Goal: Task Accomplishment & Management: Complete application form

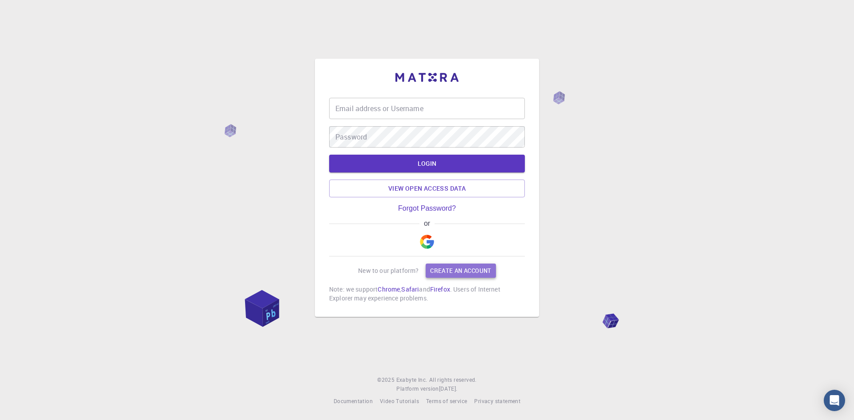
click at [453, 274] on link "Create an account" at bounding box center [461, 271] width 70 height 14
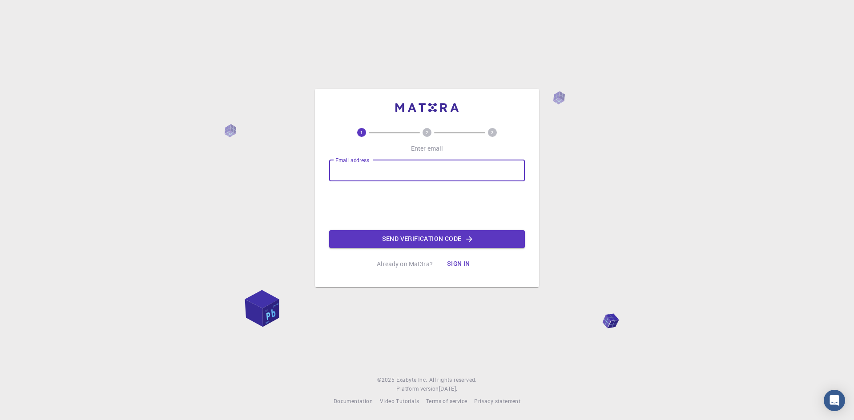
click at [375, 175] on input "Email address" at bounding box center [427, 170] width 196 height 21
type input "[EMAIL_ADDRESS][DOMAIN_NAME]"
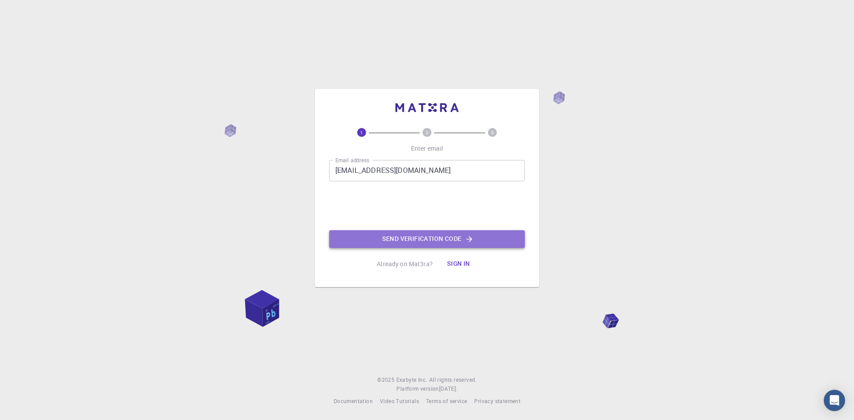
click at [444, 242] on button "Send verification code" at bounding box center [427, 239] width 196 height 18
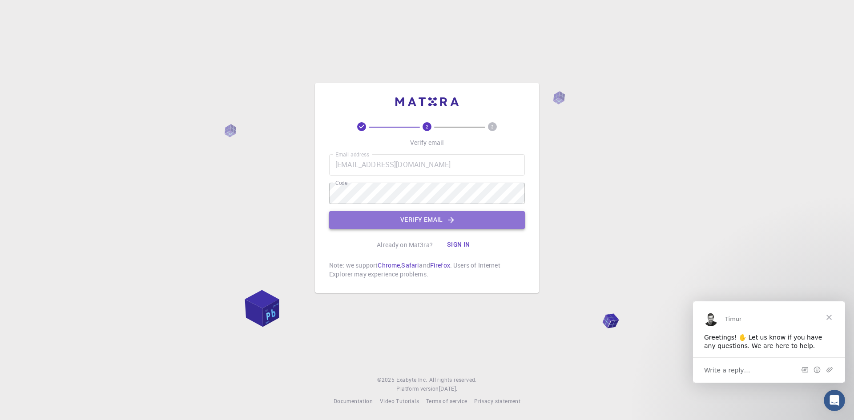
click at [424, 225] on button "Verify email" at bounding box center [427, 220] width 196 height 18
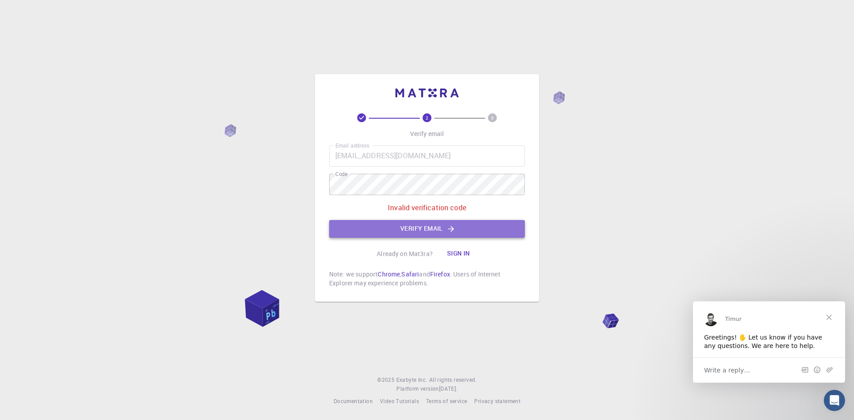
click at [400, 229] on button "Verify email" at bounding box center [427, 229] width 196 height 18
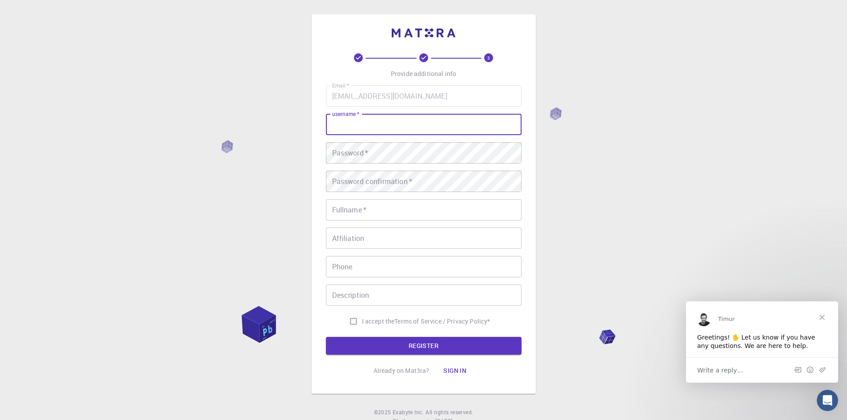
click at [403, 133] on input "username   *" at bounding box center [424, 124] width 196 height 21
type input "m"
type input "[PERSON_NAME]"
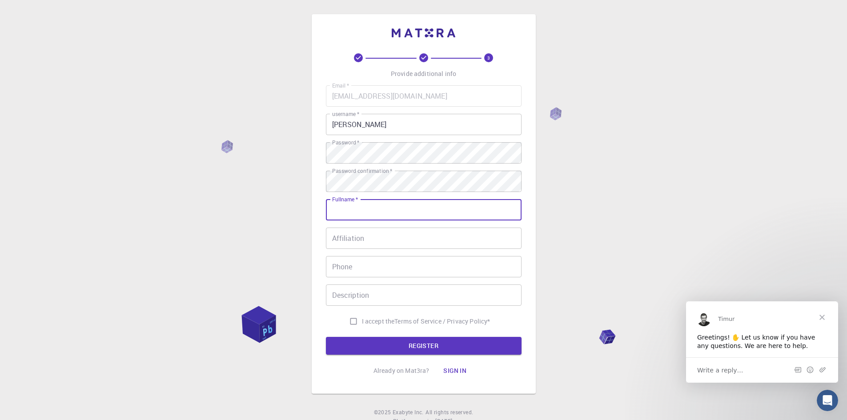
click at [350, 213] on input "Fullname   *" at bounding box center [424, 209] width 196 height 21
type input "[PERSON_NAME]"
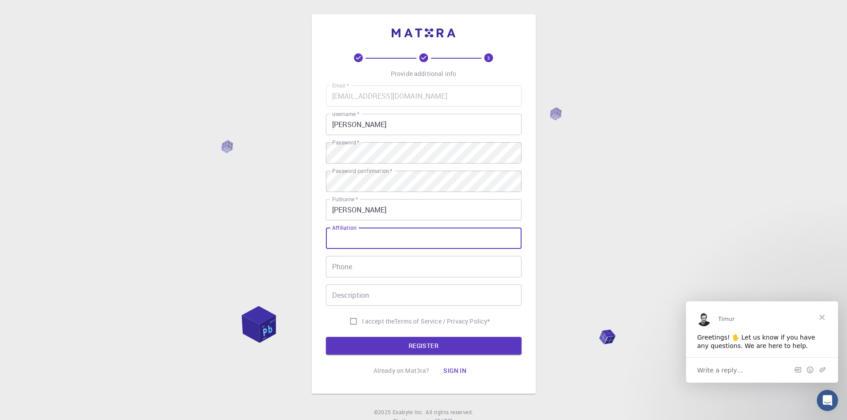
click at [356, 237] on input "Affiliation" at bounding box center [424, 238] width 196 height 21
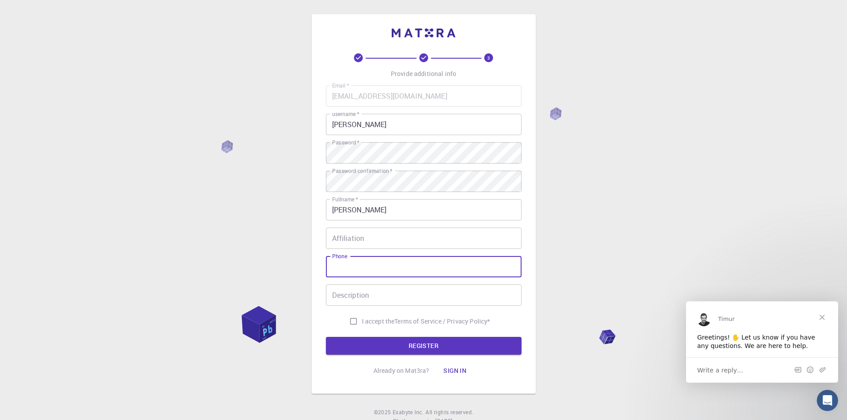
click at [346, 273] on input "Phone" at bounding box center [424, 266] width 196 height 21
type input "01128867699"
click at [353, 323] on input "I accept the Terms of Service / Privacy Policy *" at bounding box center [353, 321] width 17 height 17
checkbox input "true"
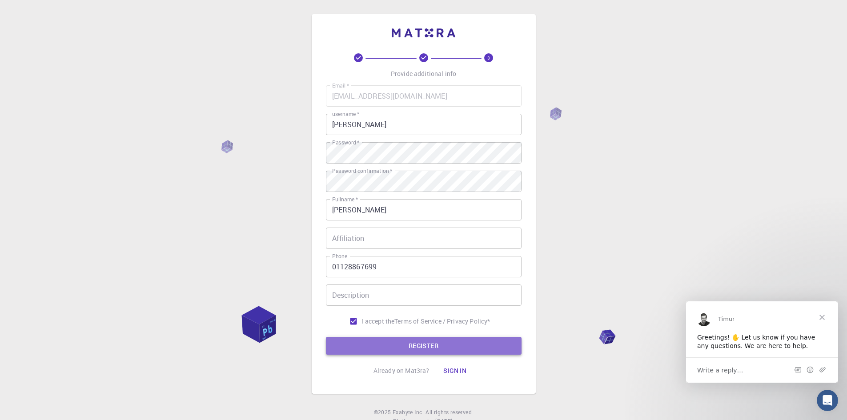
click at [394, 349] on button "REGISTER" at bounding box center [424, 346] width 196 height 18
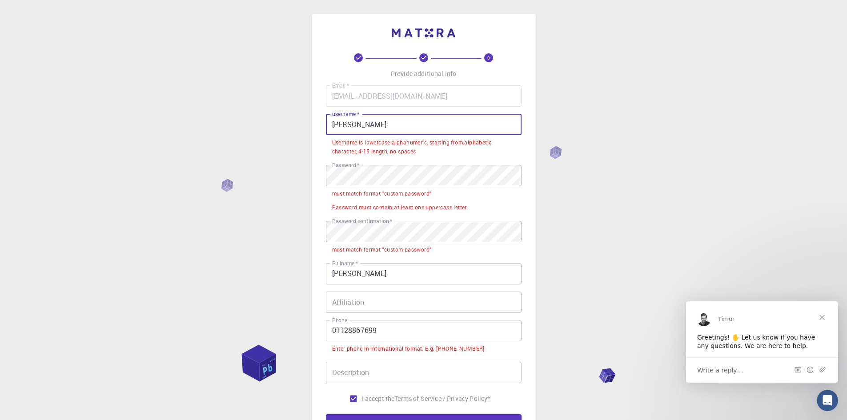
click at [339, 123] on input "[PERSON_NAME]" at bounding box center [424, 124] width 196 height 21
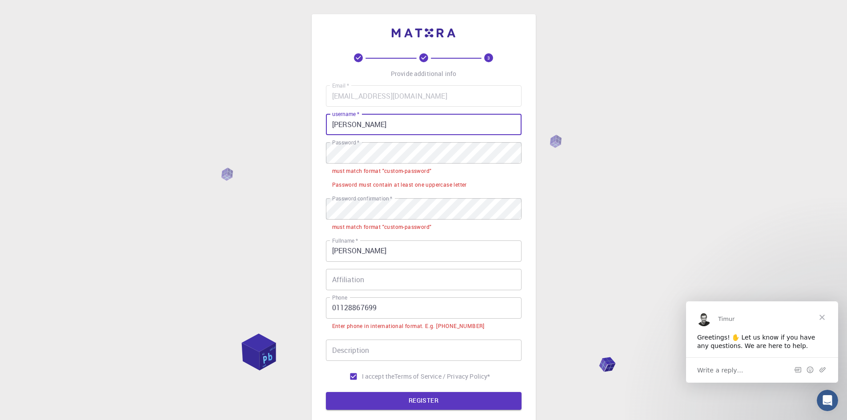
click at [364, 124] on input "[PERSON_NAME]" at bounding box center [424, 124] width 196 height 21
type input "mostafafarghaly"
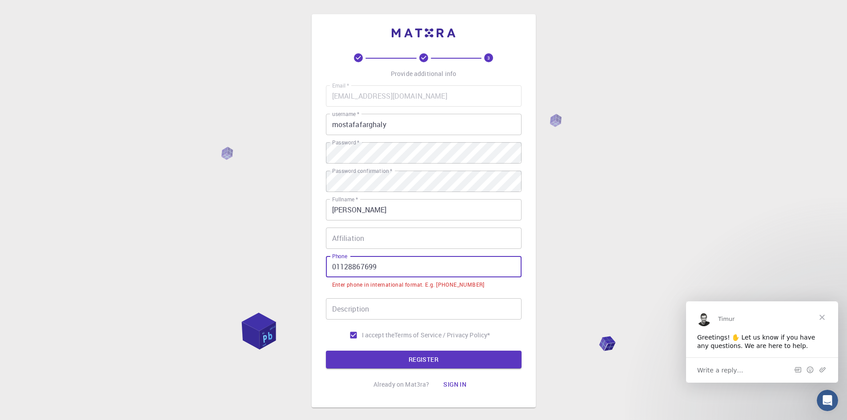
click at [379, 267] on input "01128867699" at bounding box center [424, 266] width 196 height 21
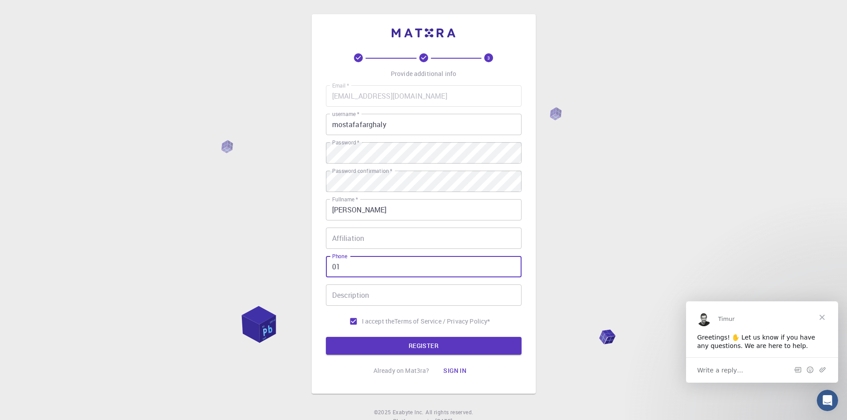
type input "0"
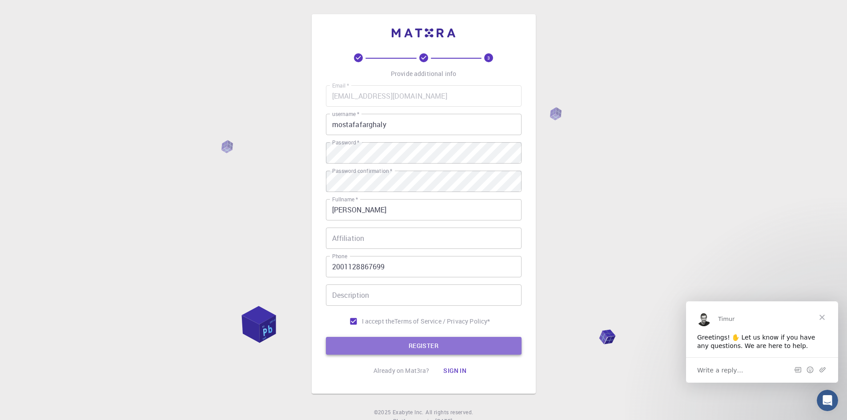
click at [404, 345] on button "REGISTER" at bounding box center [424, 346] width 196 height 18
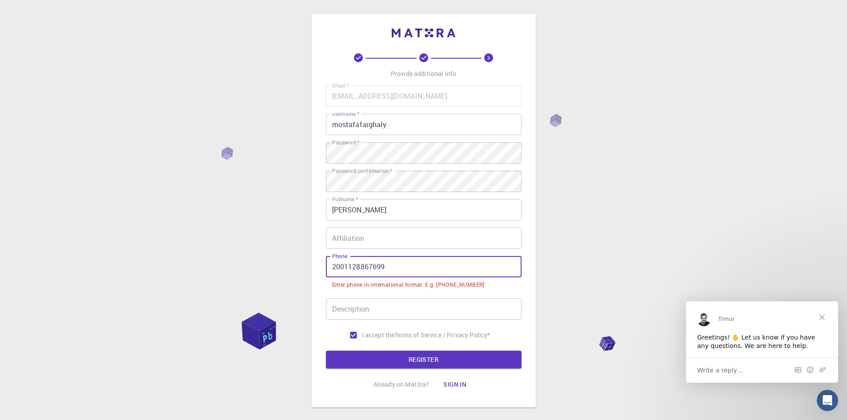
click at [333, 269] on input "2001128867699" at bounding box center [424, 266] width 196 height 21
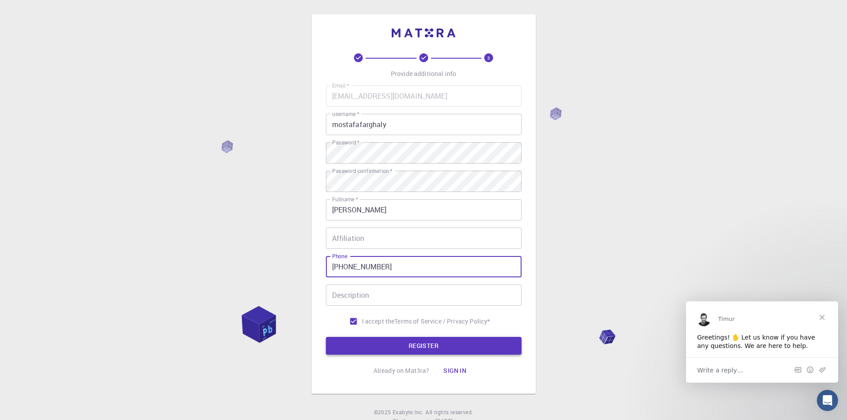
type input "[PHONE_NUMBER]"
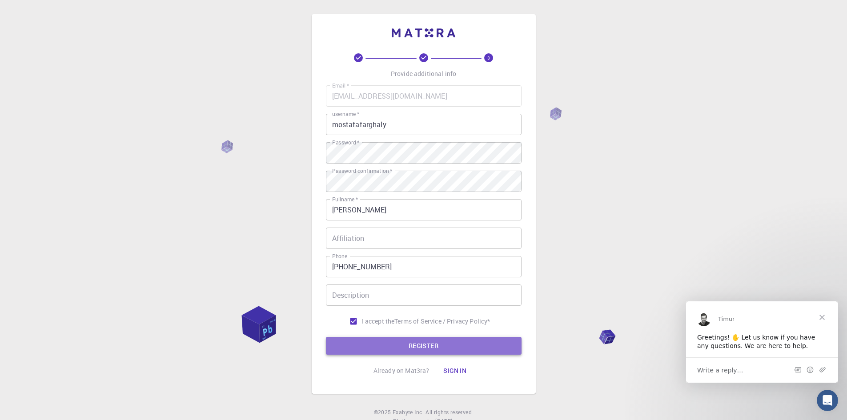
click at [381, 345] on button "REGISTER" at bounding box center [424, 346] width 196 height 18
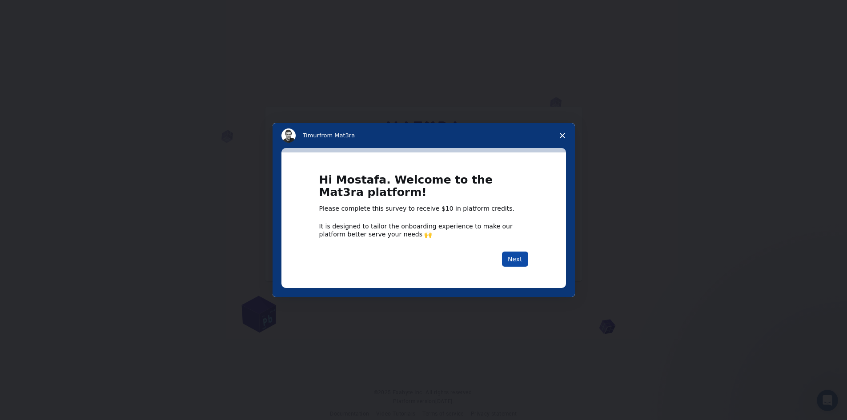
click at [510, 255] on button "Next" at bounding box center [515, 259] width 26 height 15
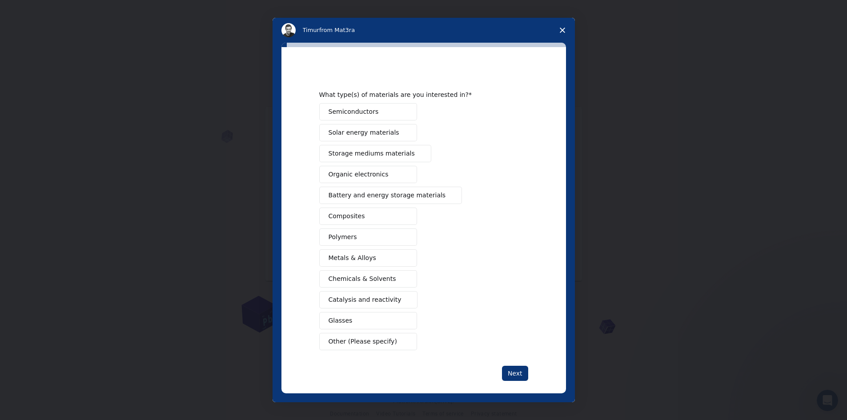
drag, startPoint x: 496, startPoint y: 31, endPoint x: 558, endPoint y: 63, distance: 70.0
click at [558, 63] on div "[PERSON_NAME] from Mat3ra What type(s) of materials are you interested in? Semi…" at bounding box center [424, 210] width 302 height 385
click at [387, 256] on button "Metals & Alloys" at bounding box center [368, 257] width 98 height 17
click at [516, 374] on button "Next" at bounding box center [515, 373] width 26 height 15
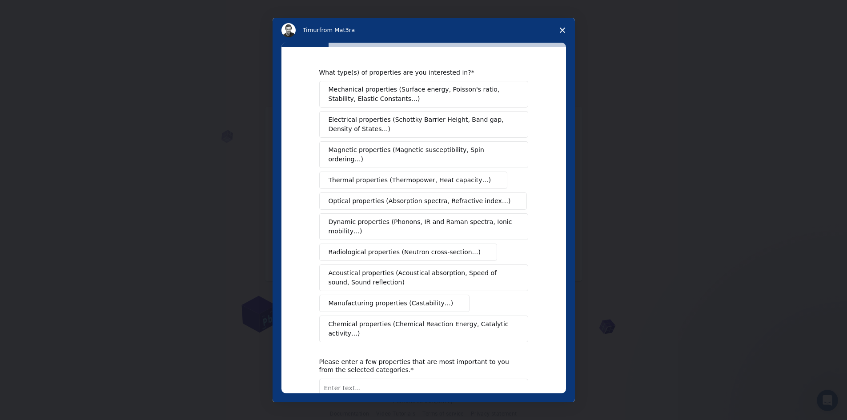
click at [496, 97] on span "Mechanical properties (Surface energy, Poisson's ratio, Stability, Elastic Cons…" at bounding box center [421, 94] width 185 height 19
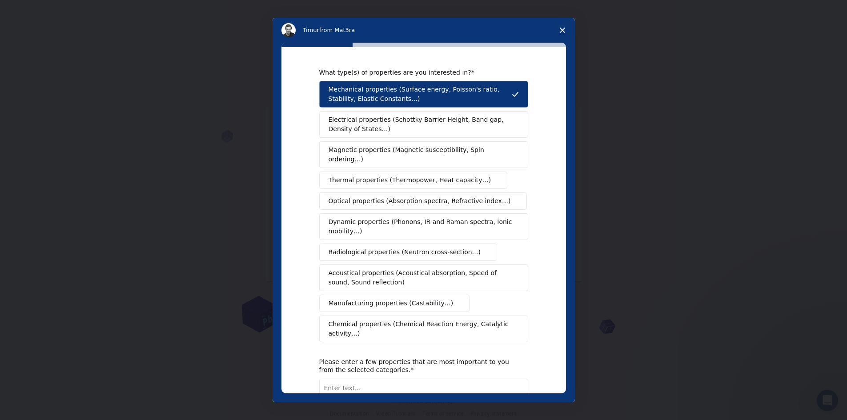
scroll to position [55, 0]
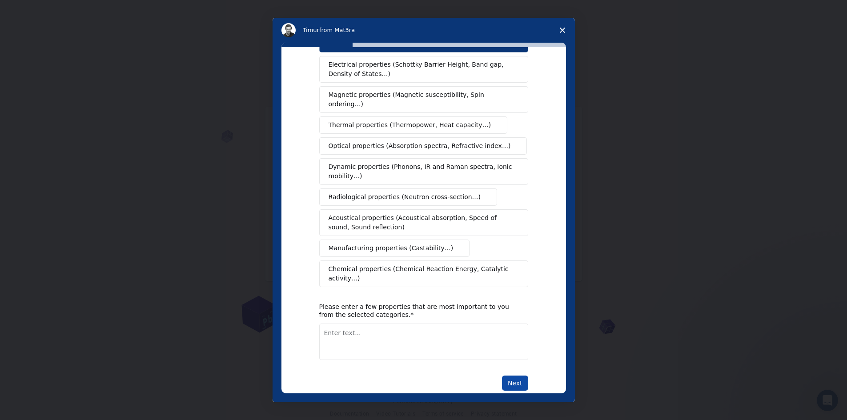
click at [512, 376] on button "Next" at bounding box center [515, 383] width 26 height 15
